Goal: Find specific page/section: Find specific page/section

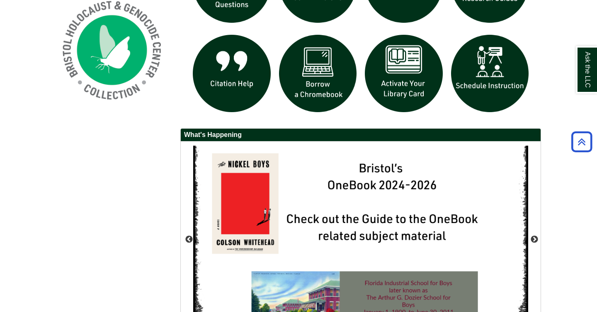
scroll to position [553, 0]
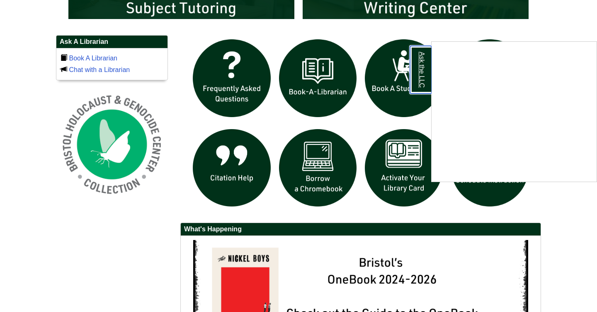
click at [422, 78] on link "Ask the LLC" at bounding box center [421, 70] width 22 height 48
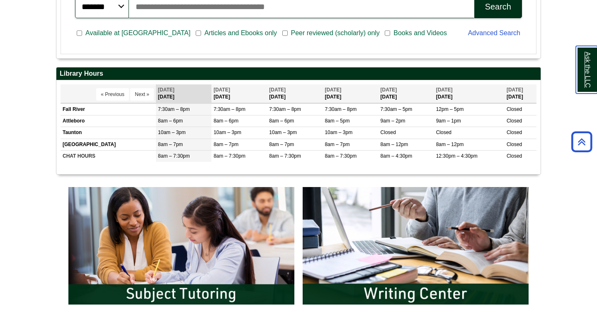
scroll to position [259, 0]
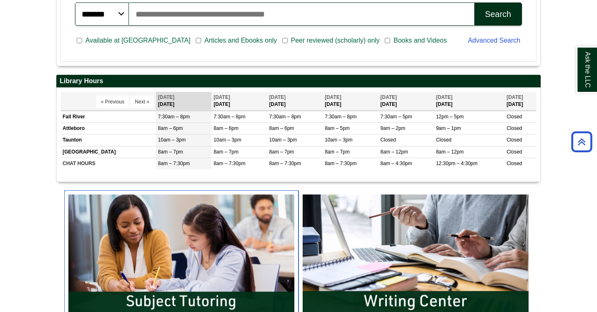
click at [200, 278] on img "slideshow" at bounding box center [181, 254] width 234 height 126
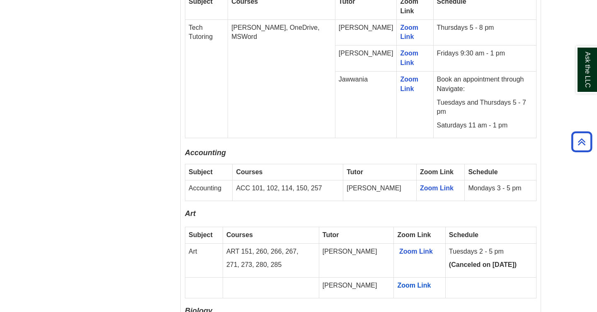
scroll to position [574, 0]
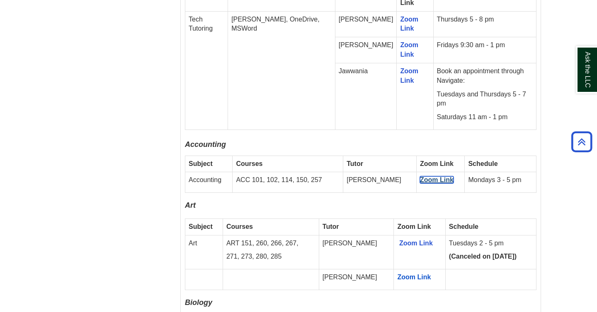
click at [421, 177] on link "Zoom Link" at bounding box center [437, 180] width 34 height 7
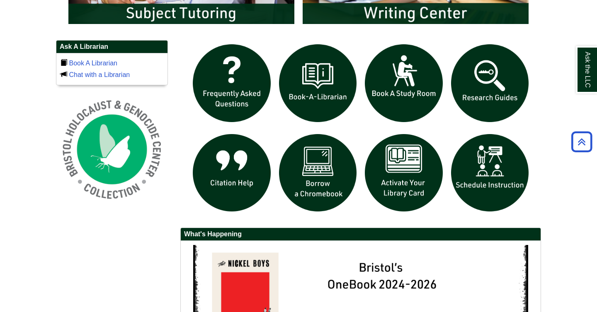
scroll to position [548, 0]
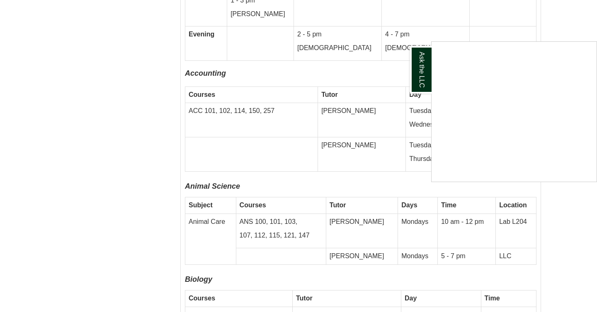
scroll to position [1931, 0]
